Goal: Information Seeking & Learning: Learn about a topic

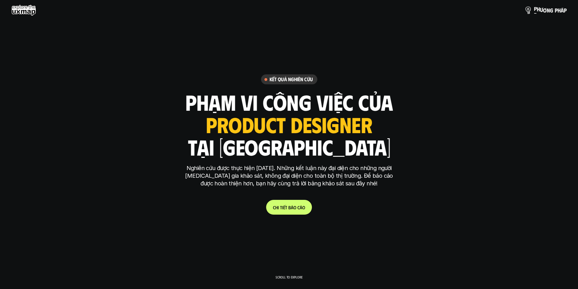
click at [535, 7] on span "p" at bounding box center [535, 8] width 3 height 6
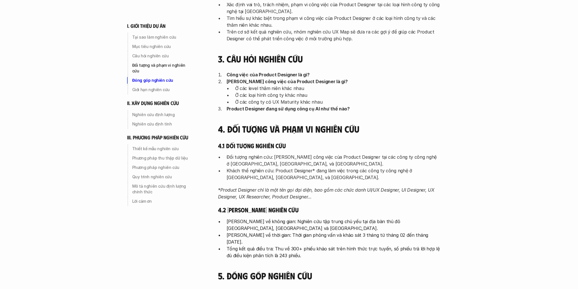
scroll to position [341, 0]
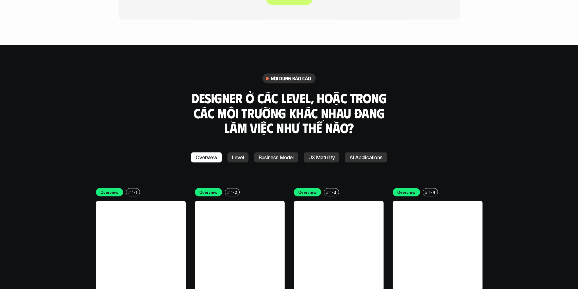
scroll to position [1591, 0]
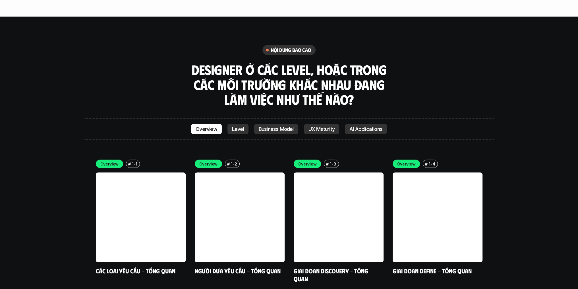
click at [327, 126] on p "UX Maturity" at bounding box center [321, 129] width 26 height 6
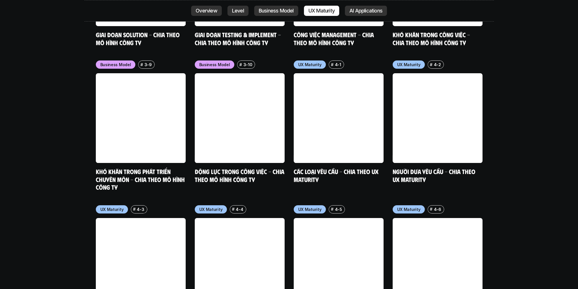
scroll to position [2706, 0]
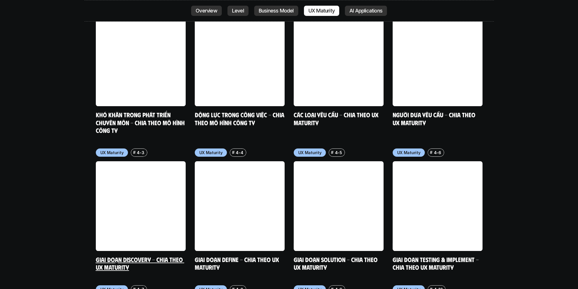
click at [113, 170] on link at bounding box center [141, 206] width 90 height 90
